Goal: Communication & Community: Answer question/provide support

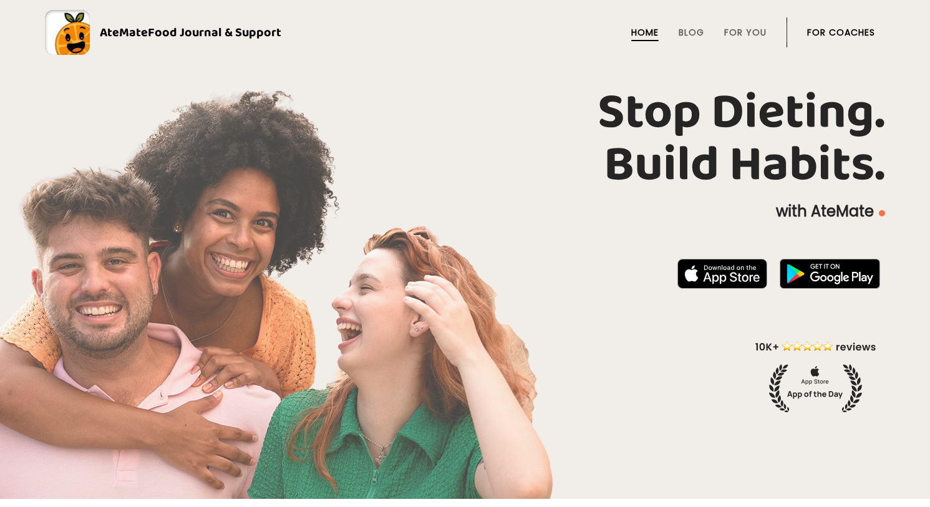
drag, startPoint x: 0, startPoint y: 0, endPoint x: 850, endPoint y: 32, distance: 850.7
click at [850, 32] on link "For Coaches" at bounding box center [841, 32] width 68 height 10
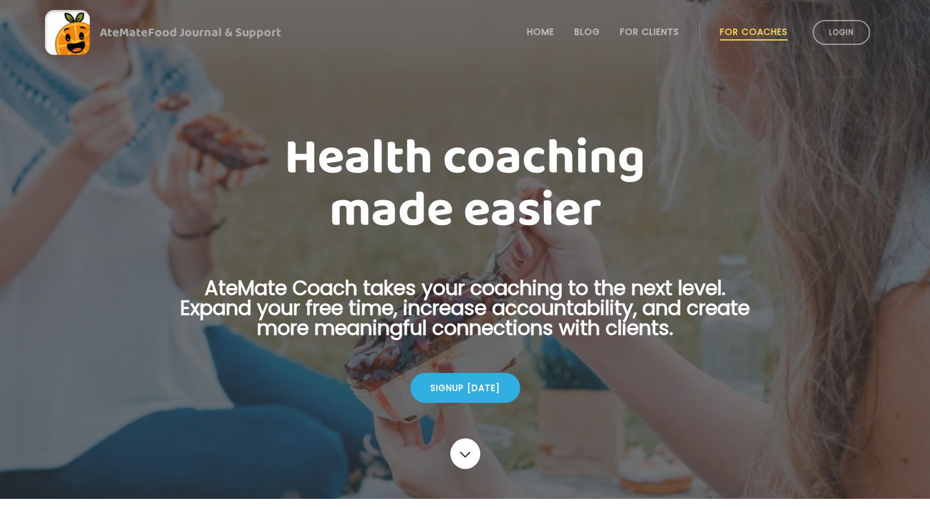
click at [850, 32] on link "Login" at bounding box center [841, 32] width 57 height 25
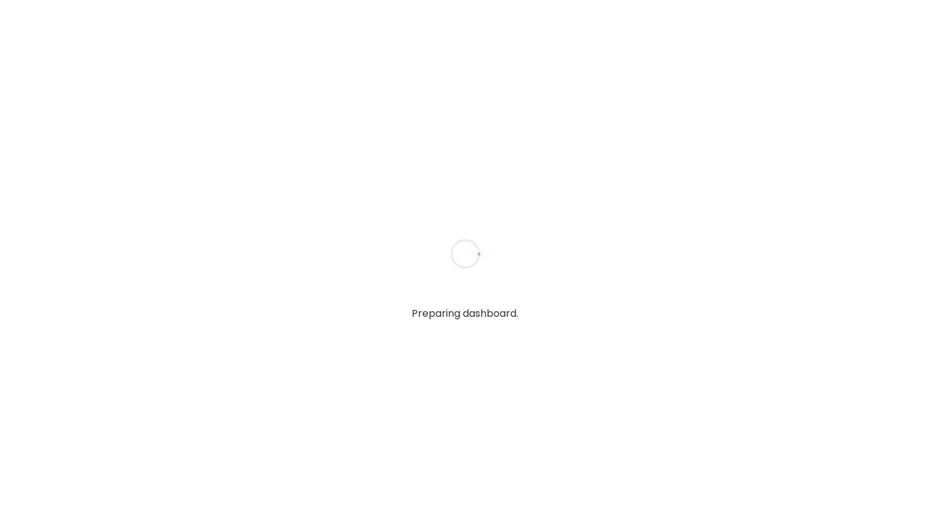
type textarea "**********"
type input "**********"
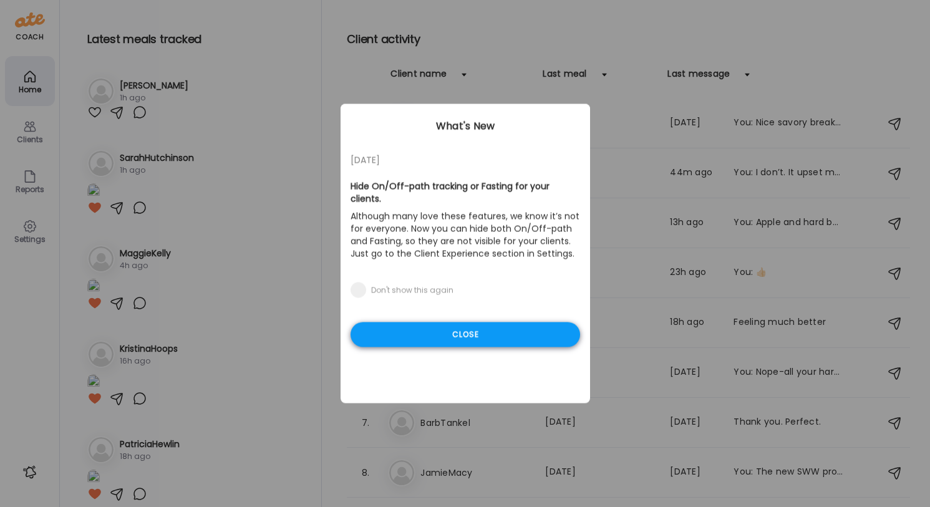
click at [472, 332] on div "Close" at bounding box center [466, 334] width 230 height 25
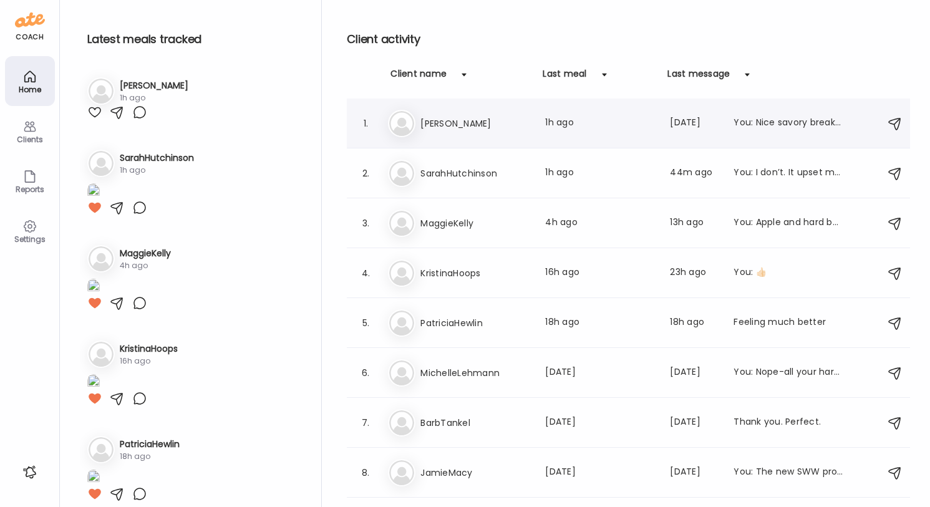
click at [577, 128] on div "Last meal: 1h ago" at bounding box center [600, 123] width 110 height 15
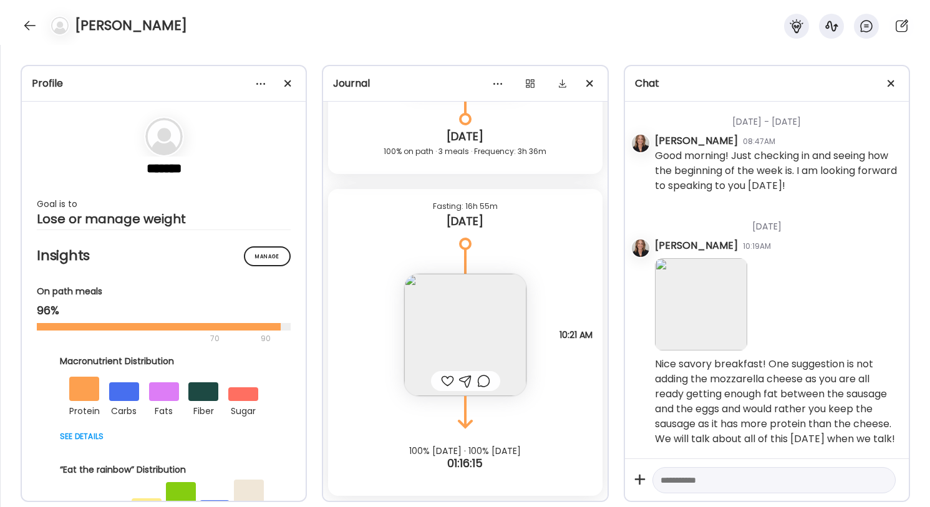
scroll to position [5253, 0]
click at [460, 356] on img at bounding box center [465, 335] width 122 height 122
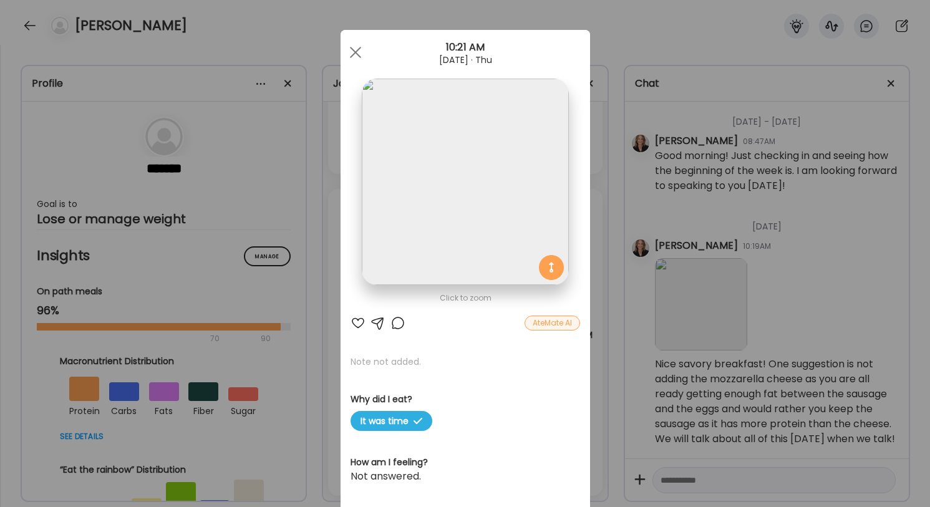
click at [377, 323] on div at bounding box center [377, 323] width 15 height 15
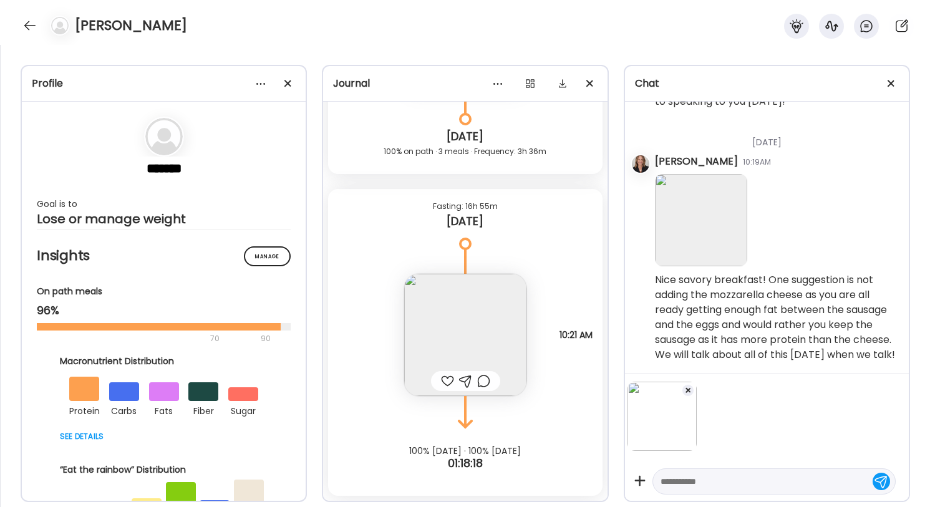
click at [693, 484] on textarea at bounding box center [762, 481] width 205 height 15
type textarea "*"
type textarea "********"
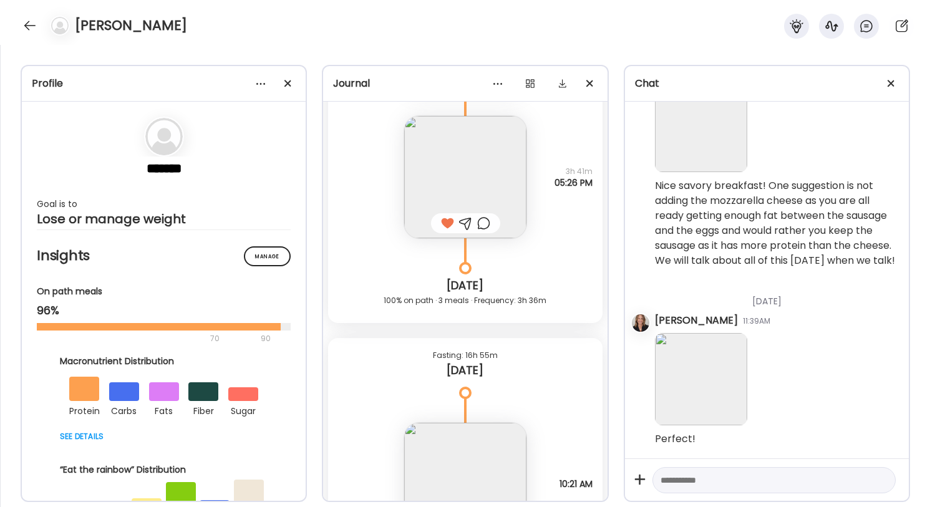
scroll to position [6077, 0]
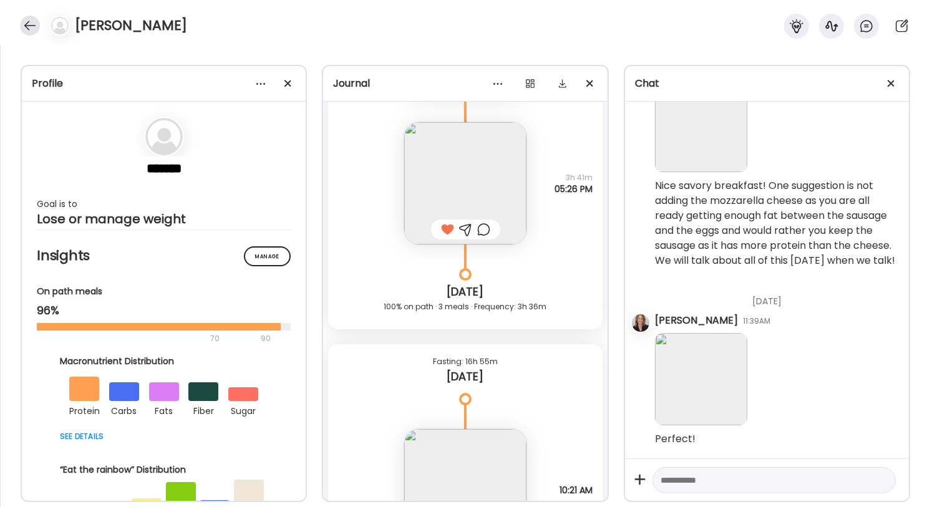
click at [22, 26] on div at bounding box center [30, 26] width 20 height 20
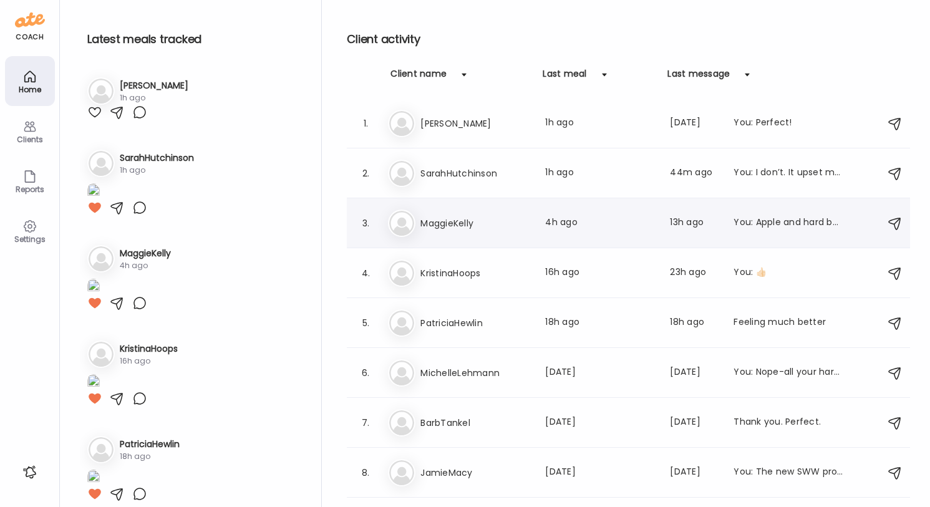
click at [493, 219] on h3 "MaggieKelly" at bounding box center [475, 223] width 110 height 15
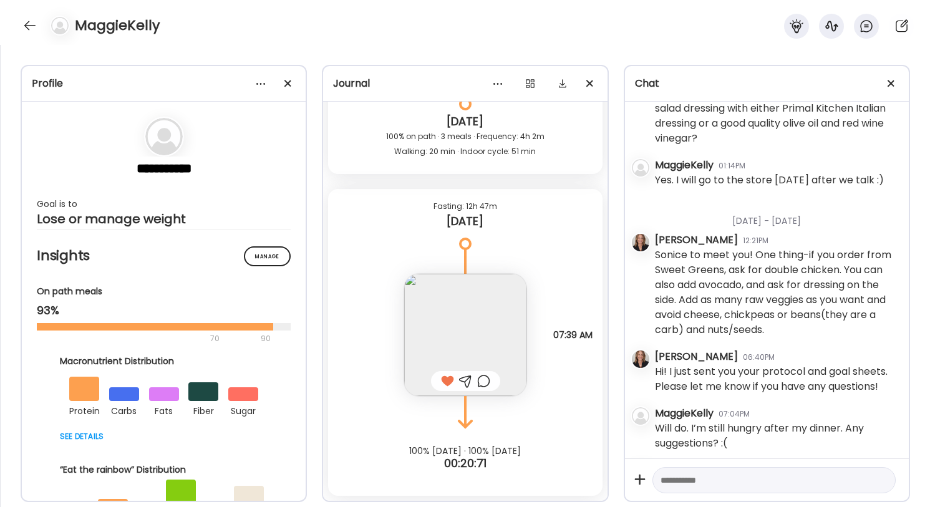
scroll to position [12802, 0]
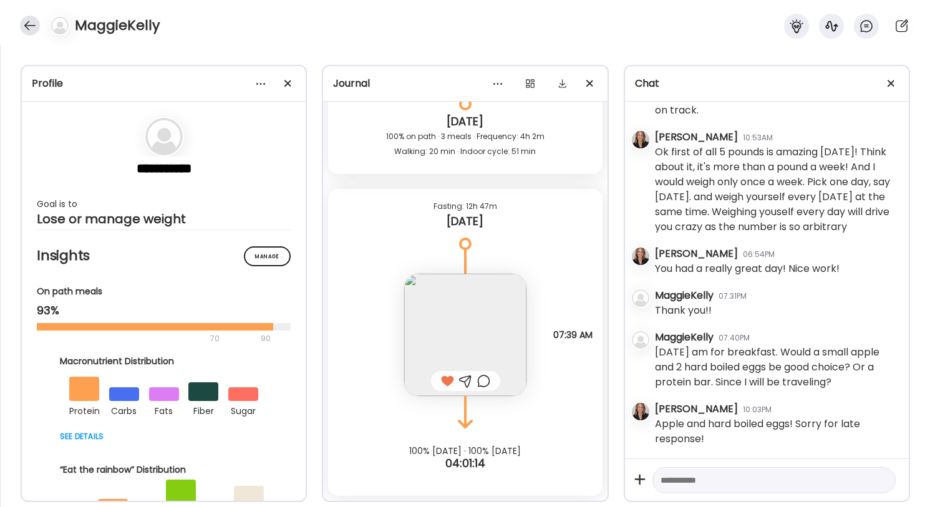
click at [29, 22] on div at bounding box center [30, 26] width 20 height 20
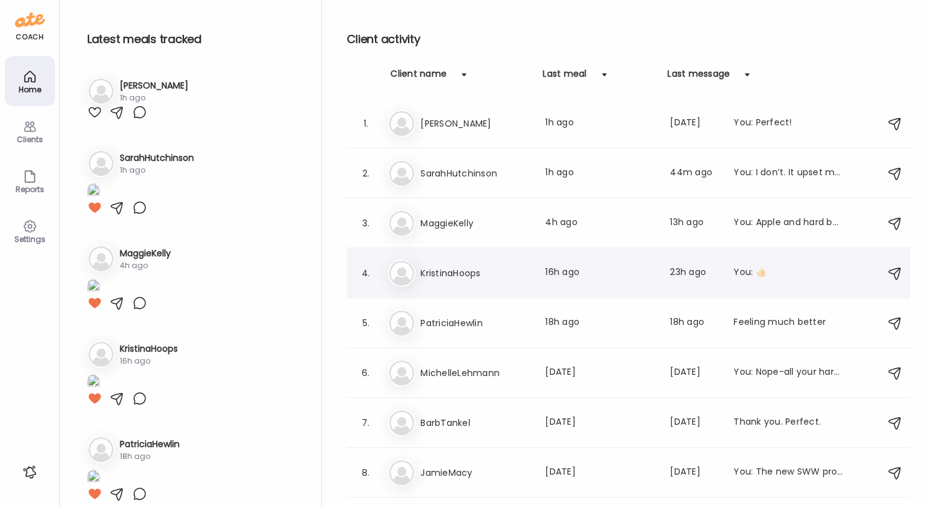
click at [496, 268] on h3 "KristinaHoops" at bounding box center [475, 273] width 110 height 15
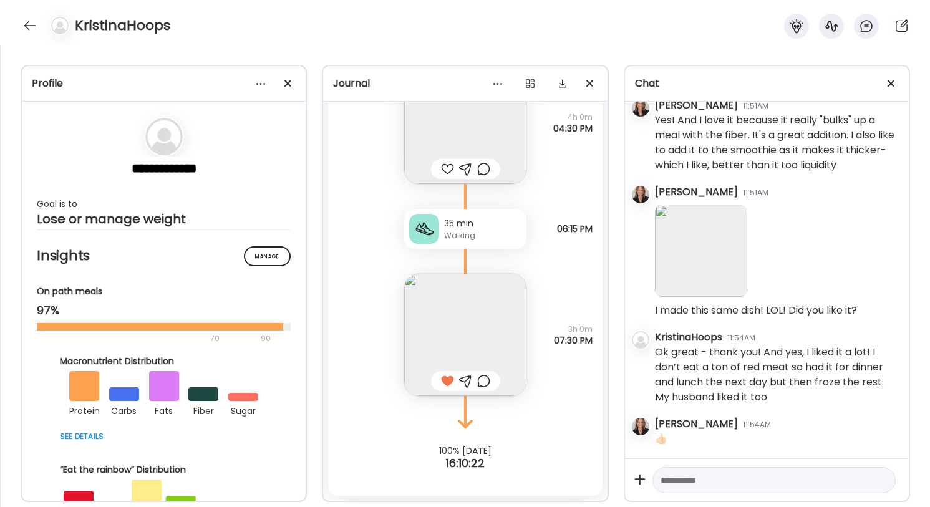
scroll to position [12027, 0]
click at [28, 26] on div at bounding box center [30, 26] width 20 height 20
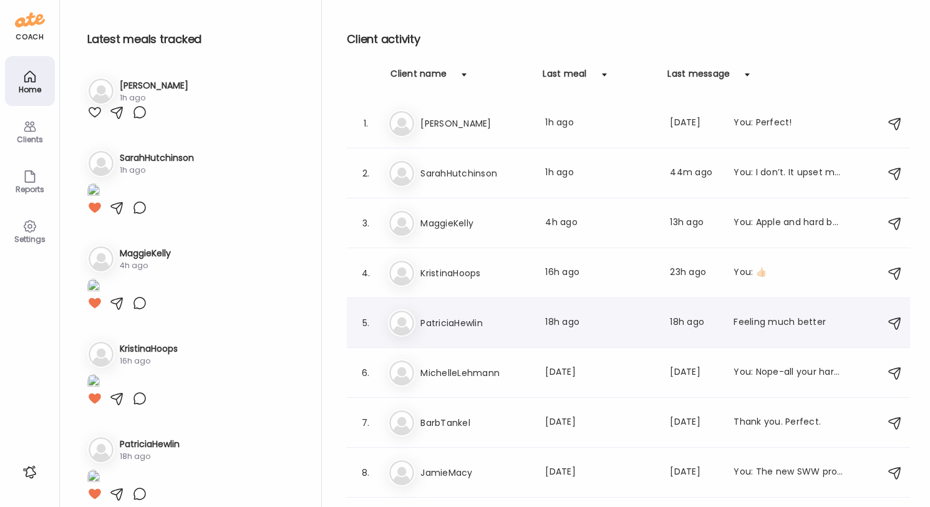
click at [602, 324] on div "Last meal: 18h ago" at bounding box center [600, 323] width 110 height 15
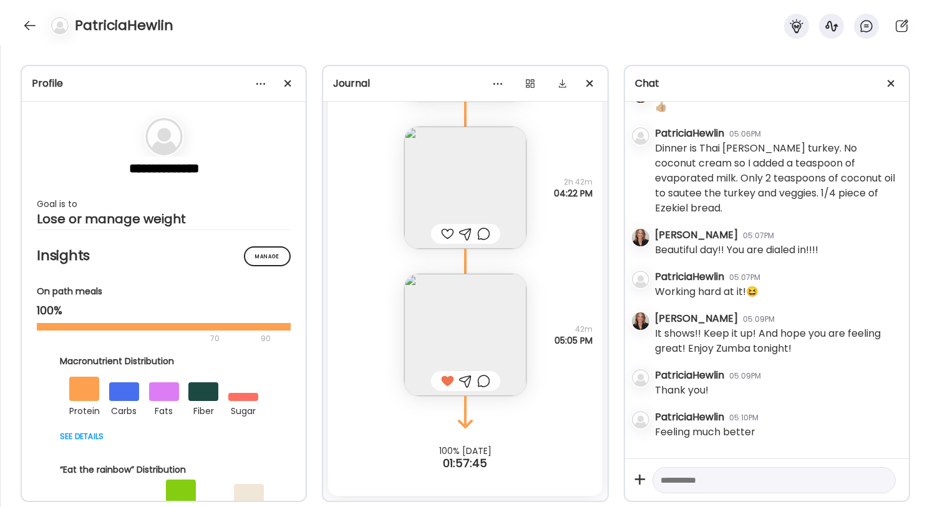
scroll to position [15901, 0]
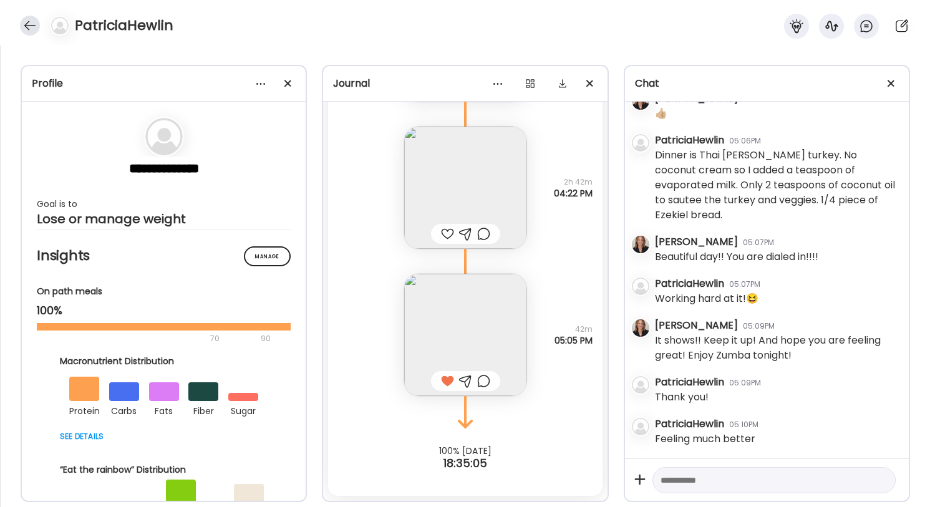
click at [27, 24] on div at bounding box center [30, 26] width 20 height 20
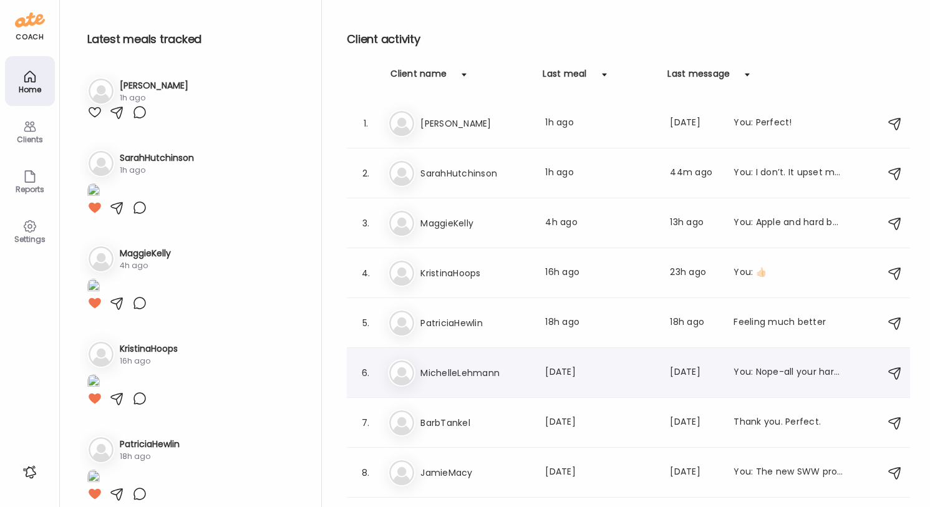
click at [477, 374] on h3 "MichelleLehmann" at bounding box center [475, 372] width 110 height 15
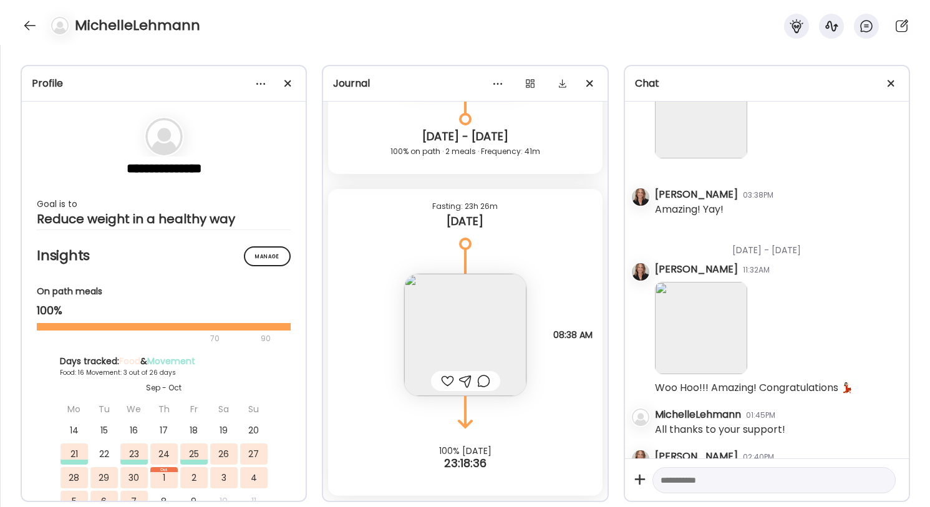
scroll to position [8999, 0]
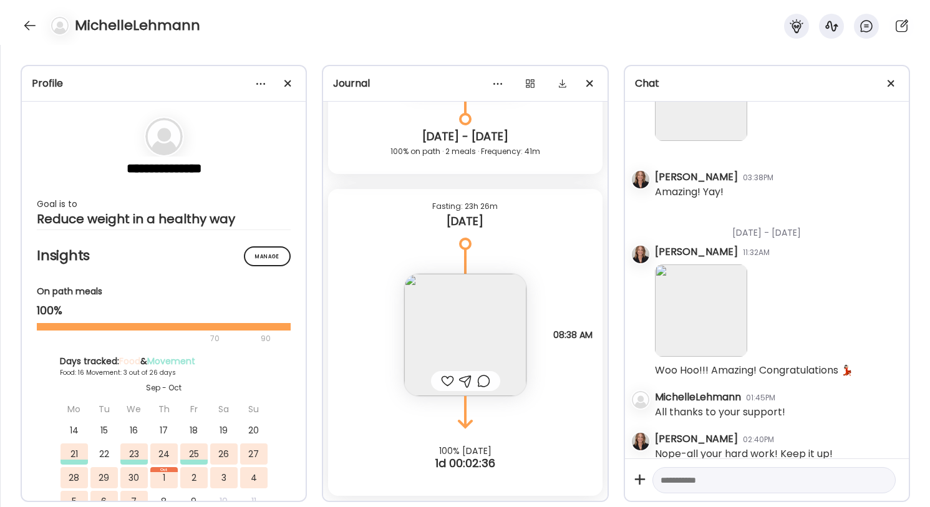
click at [454, 345] on img at bounding box center [465, 335] width 122 height 122
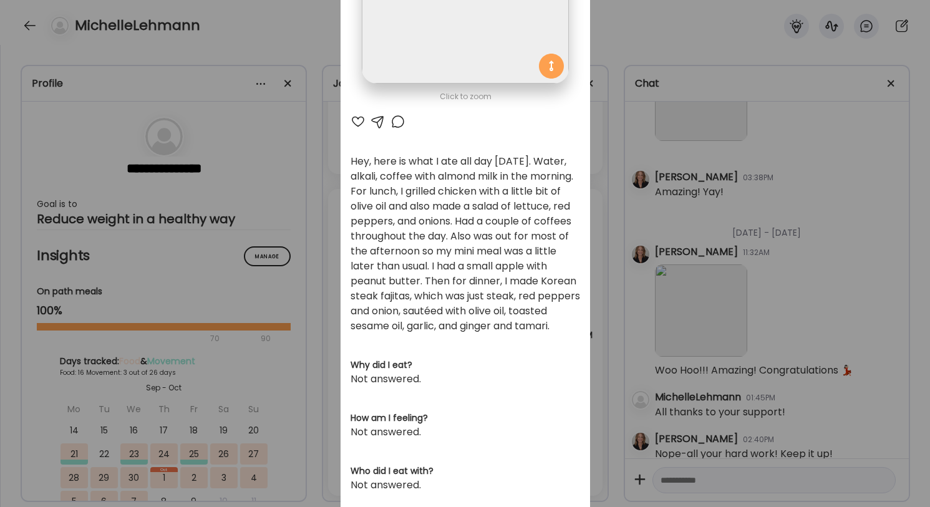
scroll to position [204, 0]
click at [384, 119] on div at bounding box center [377, 119] width 15 height 15
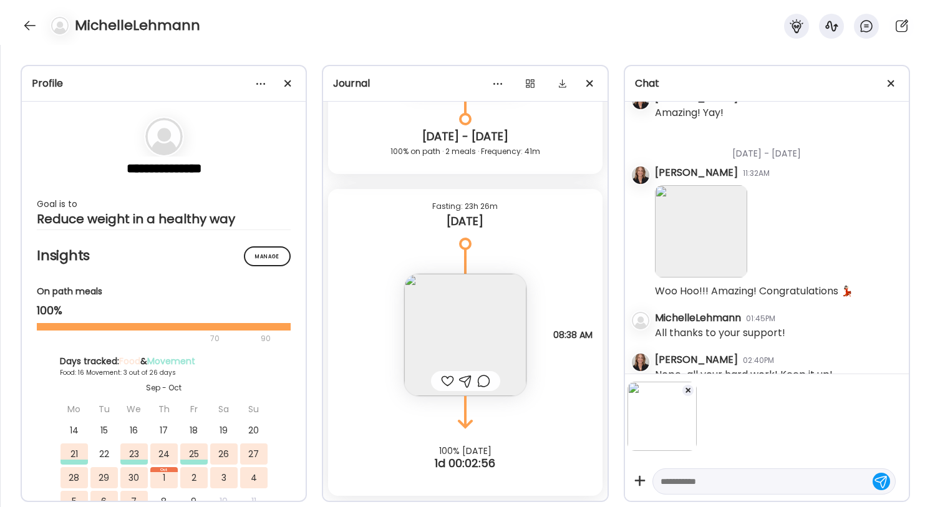
click at [682, 486] on textarea at bounding box center [762, 481] width 205 height 15
type textarea "**********"
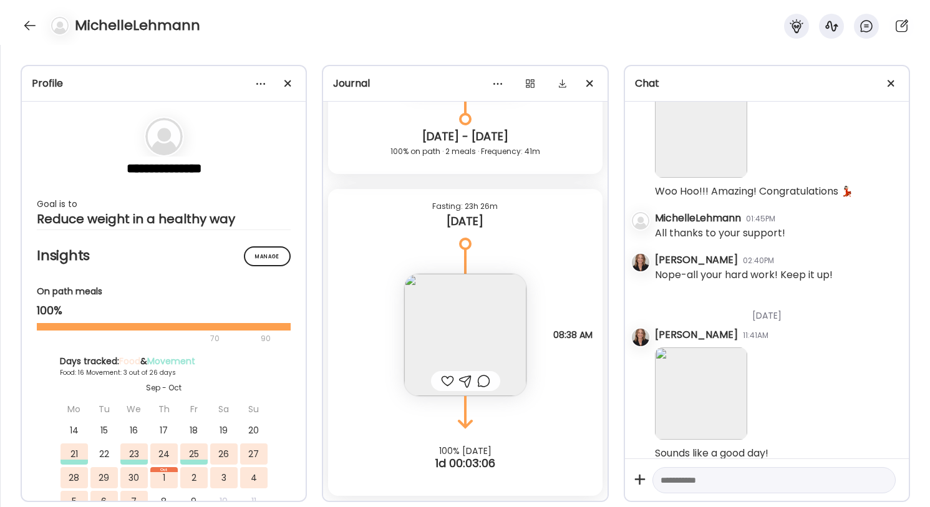
scroll to position [9177, 0]
click at [29, 23] on div at bounding box center [30, 26] width 20 height 20
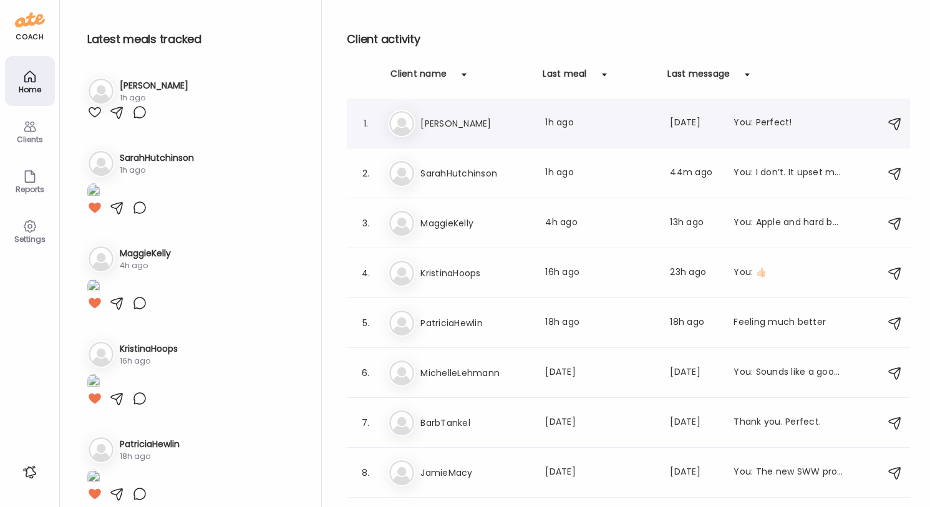
click at [498, 115] on div "Ma Marilyn Last meal: 1h ago Last message: 1d ago You: Perfect!" at bounding box center [630, 123] width 485 height 27
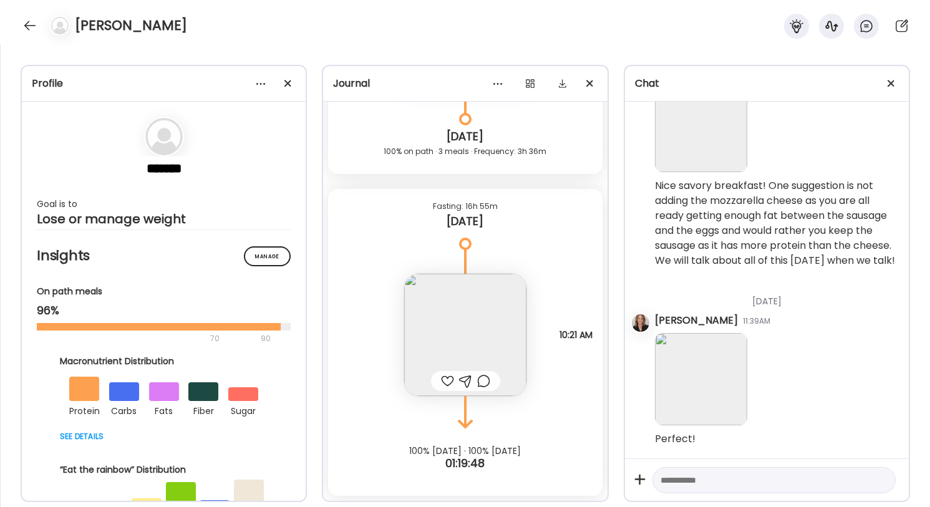
scroll to position [6232, 0]
click at [27, 26] on div at bounding box center [30, 26] width 20 height 20
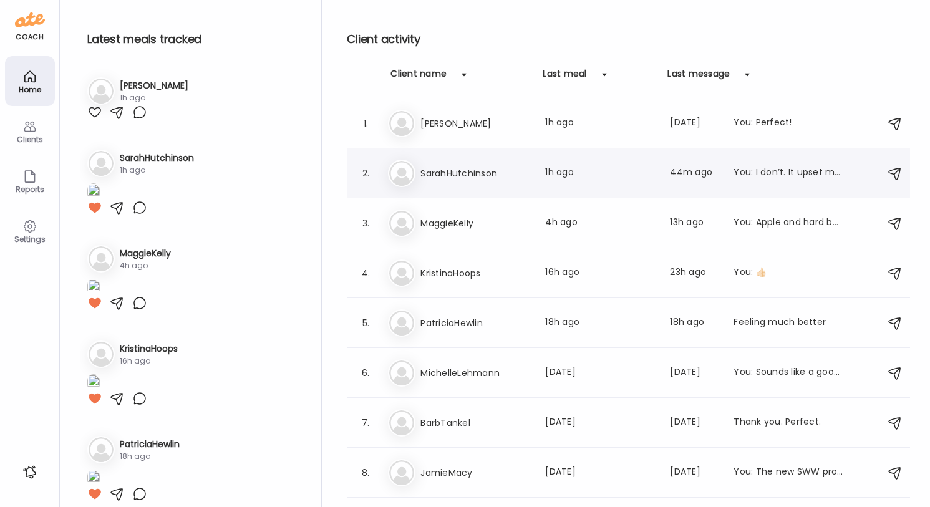
click at [477, 177] on h3 "SarahHutchinson" at bounding box center [475, 173] width 110 height 15
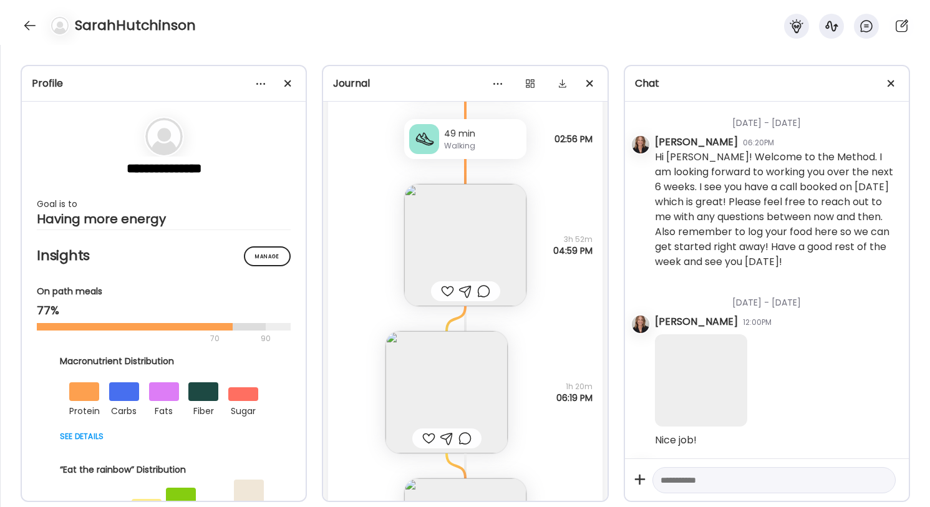
scroll to position [107375, 0]
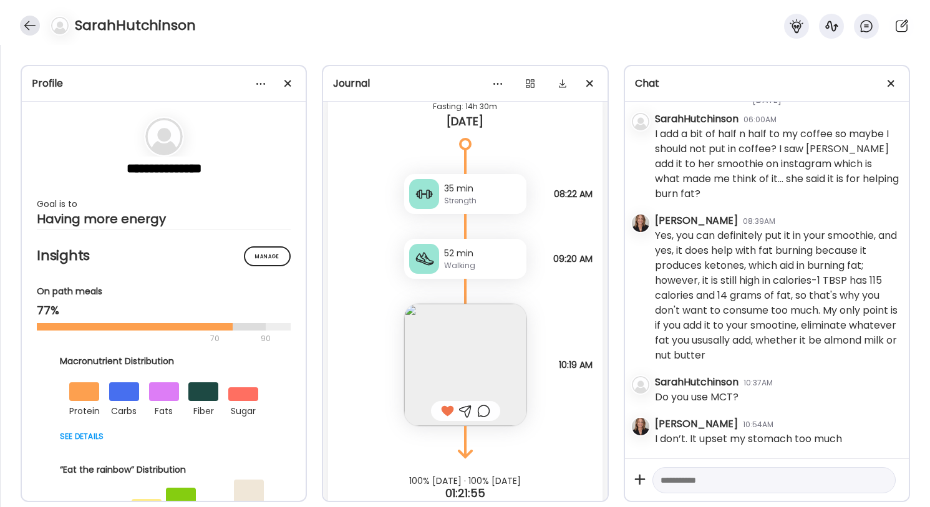
click at [20, 25] on div "SarahHutchinson" at bounding box center [465, 22] width 930 height 45
click at [29, 23] on div at bounding box center [30, 26] width 20 height 20
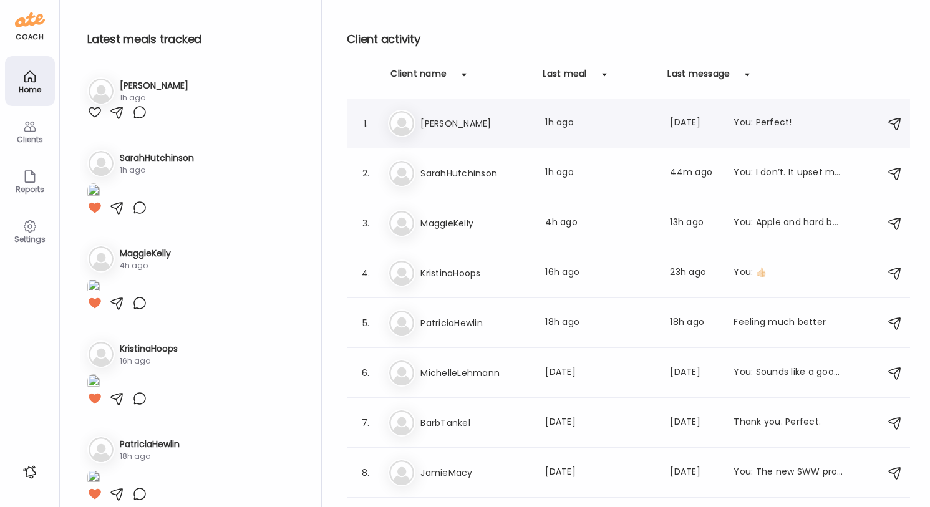
click at [551, 145] on div "1. Ma Marilyn Last meal: 1h ago Last message: 1d ago You: Perfect!" at bounding box center [628, 124] width 563 height 50
click at [775, 120] on div "You: Perfect!" at bounding box center [788, 123] width 110 height 15
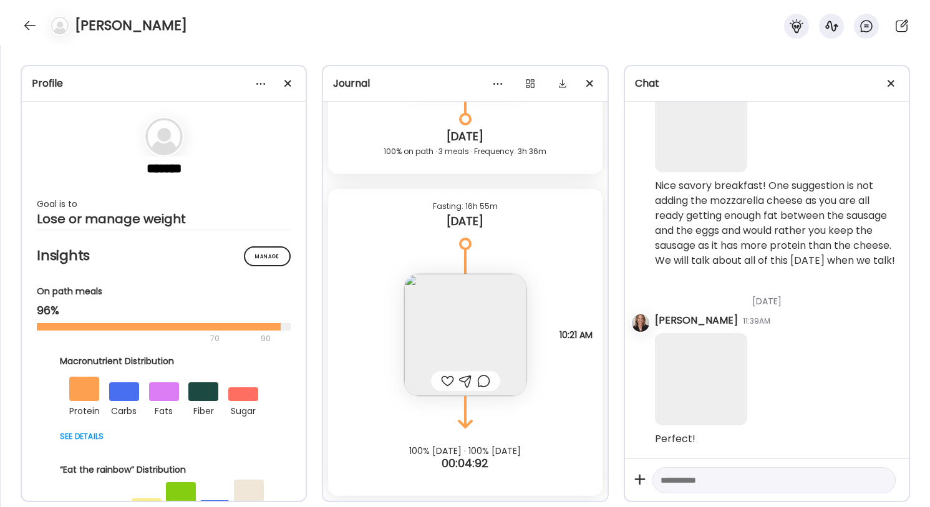
scroll to position [5432, 0]
click at [705, 480] on textarea at bounding box center [762, 480] width 205 height 15
click at [728, 467] on textarea "**********" at bounding box center [762, 473] width 205 height 30
click at [818, 483] on textarea "**********" at bounding box center [762, 473] width 205 height 30
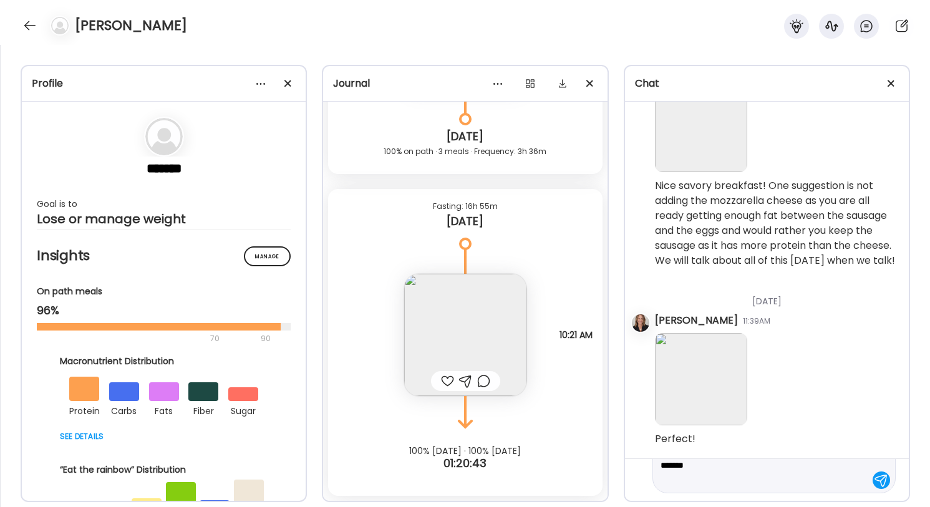
scroll to position [44, 0]
click at [818, 483] on textarea "**********" at bounding box center [762, 458] width 205 height 60
type textarea "**********"
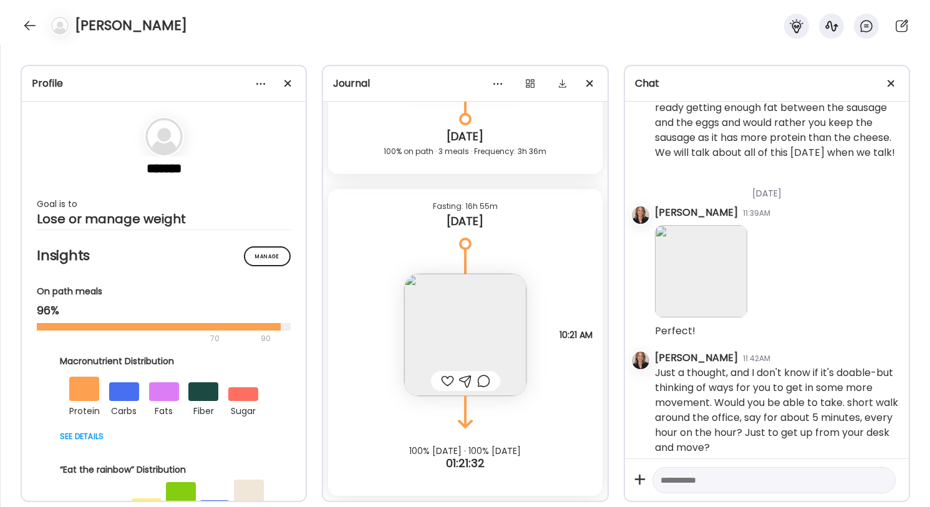
scroll to position [5548, 0]
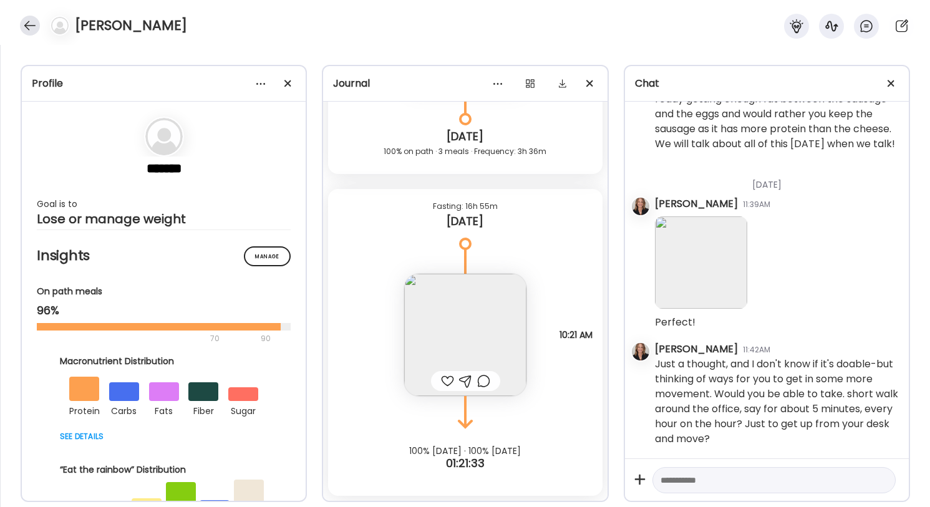
click at [33, 18] on div at bounding box center [30, 26] width 20 height 20
